Goal: Navigation & Orientation: Find specific page/section

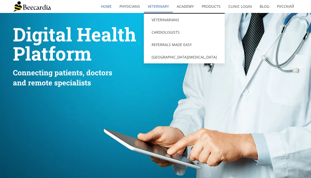
click at [156, 5] on link "Veterinary" at bounding box center [158, 7] width 29 height 12
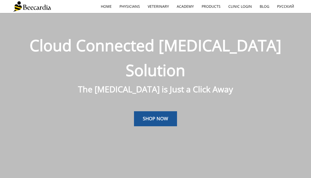
scroll to position [13, 0]
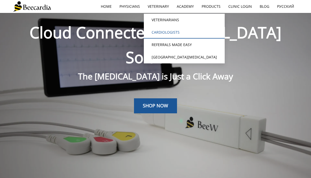
click at [162, 29] on link "Cardiologists" at bounding box center [184, 32] width 81 height 12
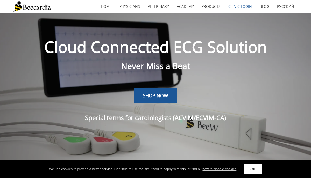
click at [247, 8] on link "Clinic Login" at bounding box center [239, 7] width 31 height 12
